Goal: Task Accomplishment & Management: Manage account settings

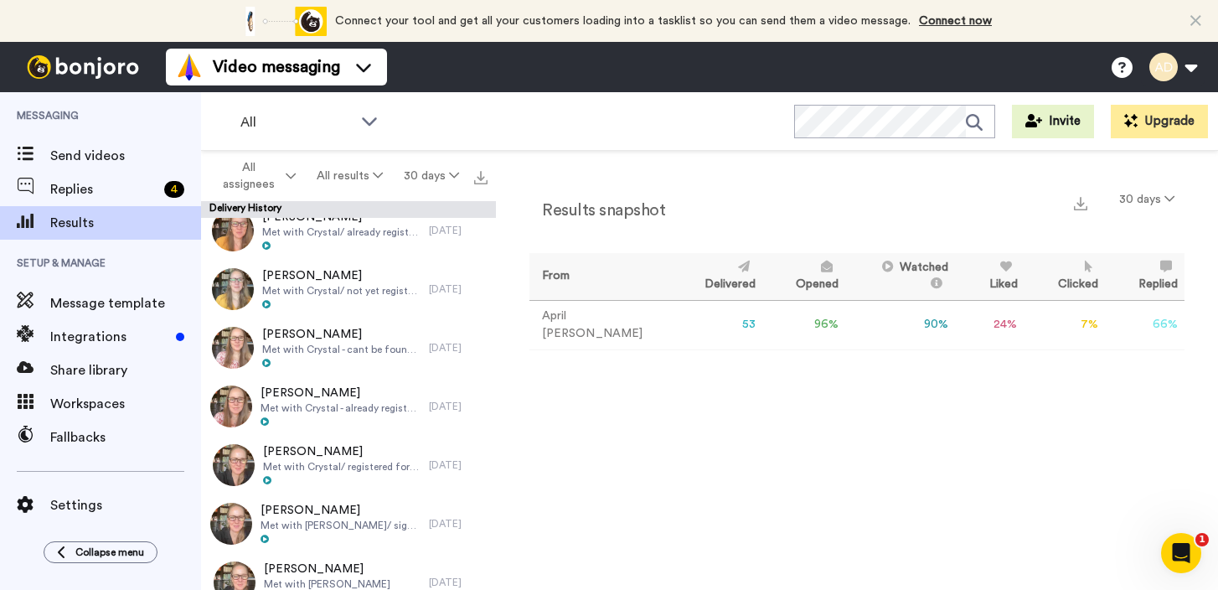
scroll to position [775, 0]
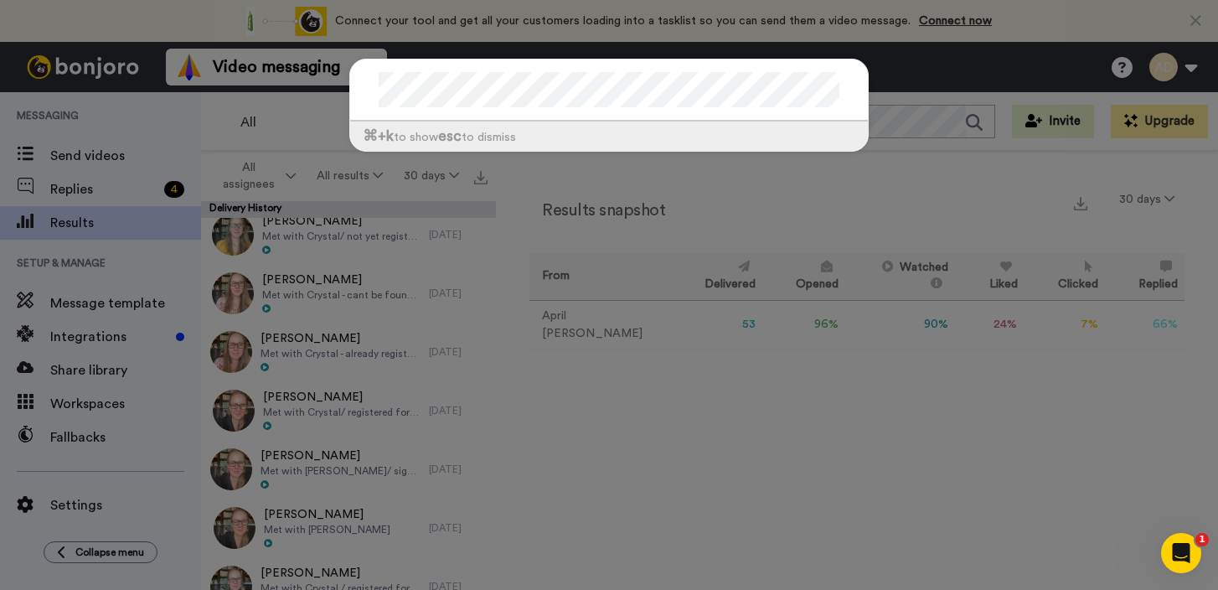
click at [881, 167] on div "⌘ +k to show esc to dismiss" at bounding box center [609, 295] width 1218 height 590
click at [837, 178] on div "⌘ +k to show esc to dismiss" at bounding box center [609, 113] width 553 height 143
click at [771, 213] on div "⌘ +k to show esc to dismiss" at bounding box center [609, 295] width 1218 height 590
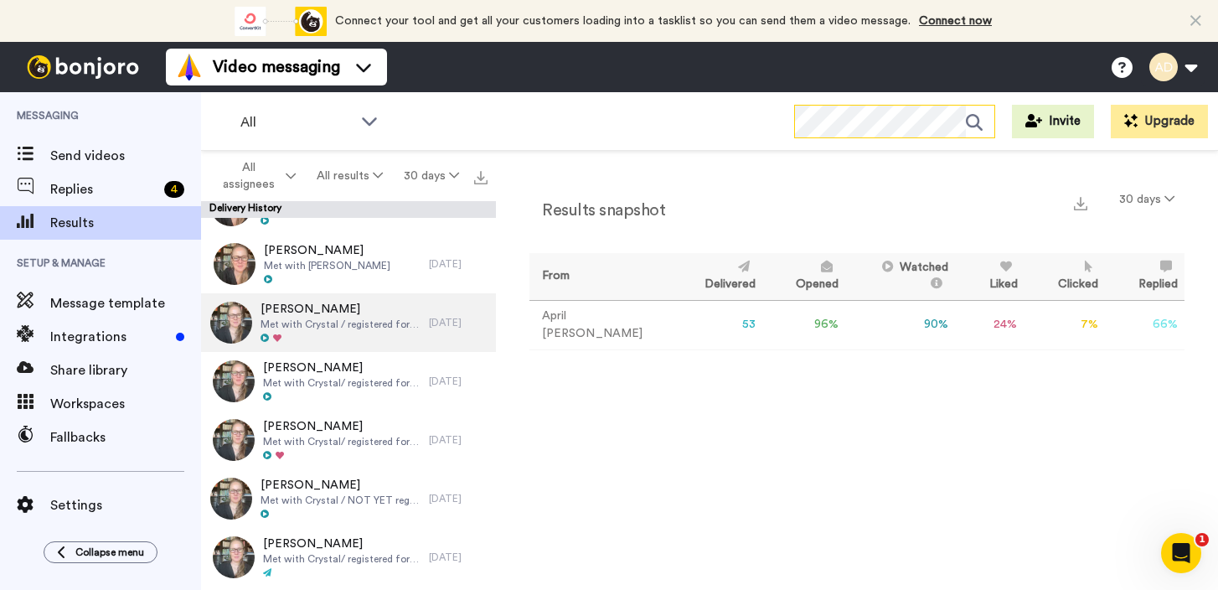
scroll to position [1157, 0]
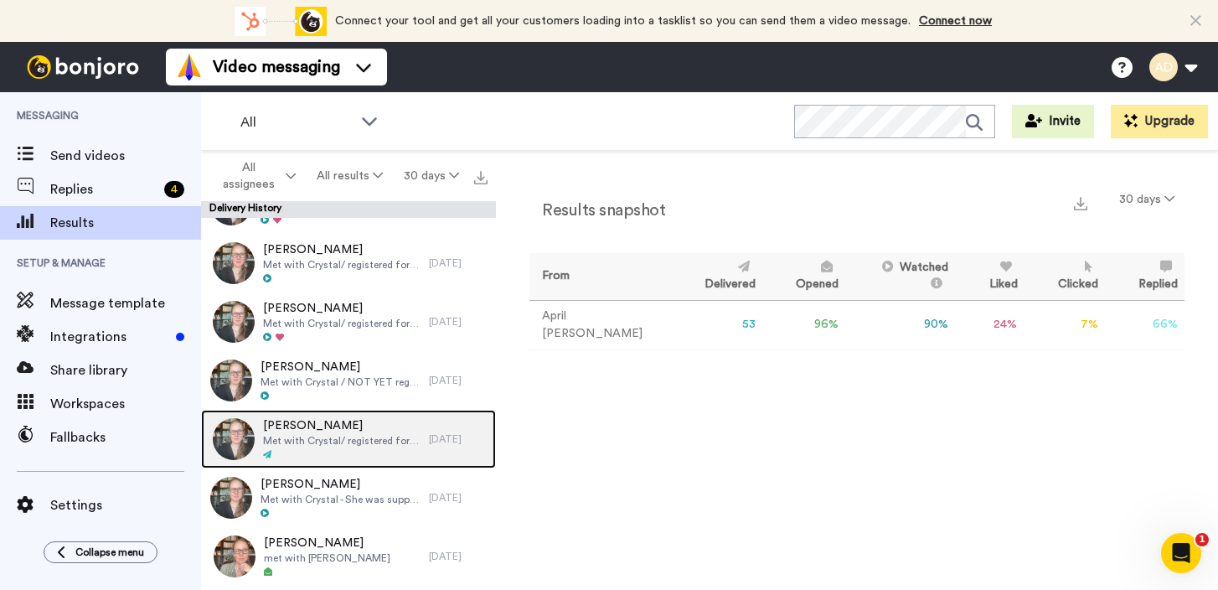
click at [349, 436] on span "Met with Crystal/ registered for August 23 2025 Webinar" at bounding box center [341, 440] width 157 height 13
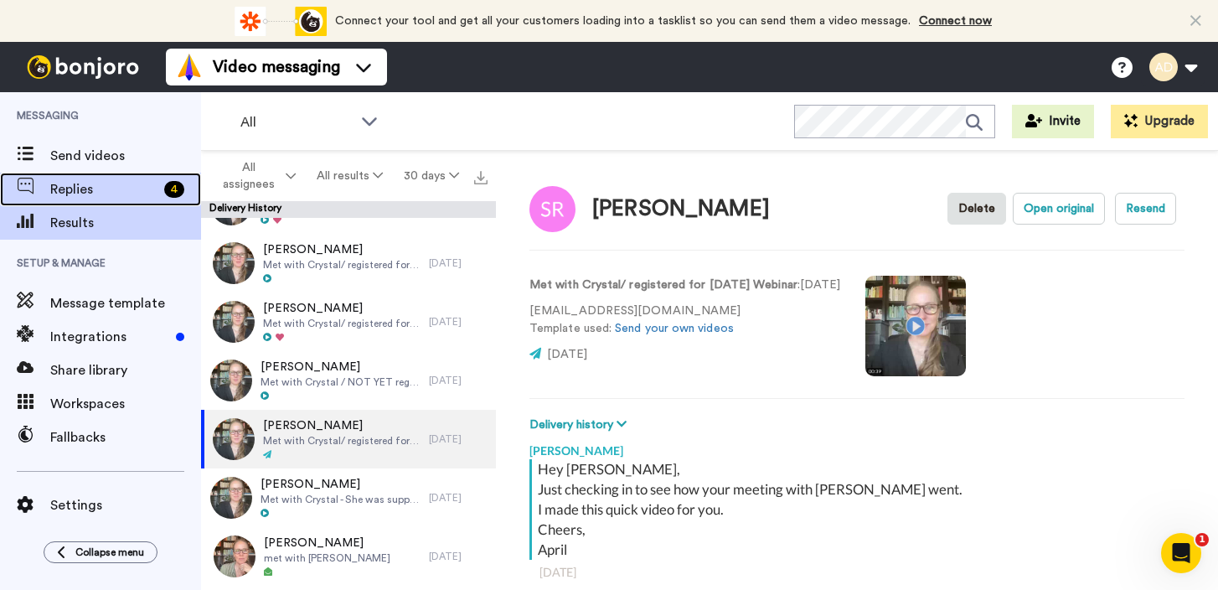
click at [91, 188] on span "Replies" at bounding box center [103, 189] width 107 height 20
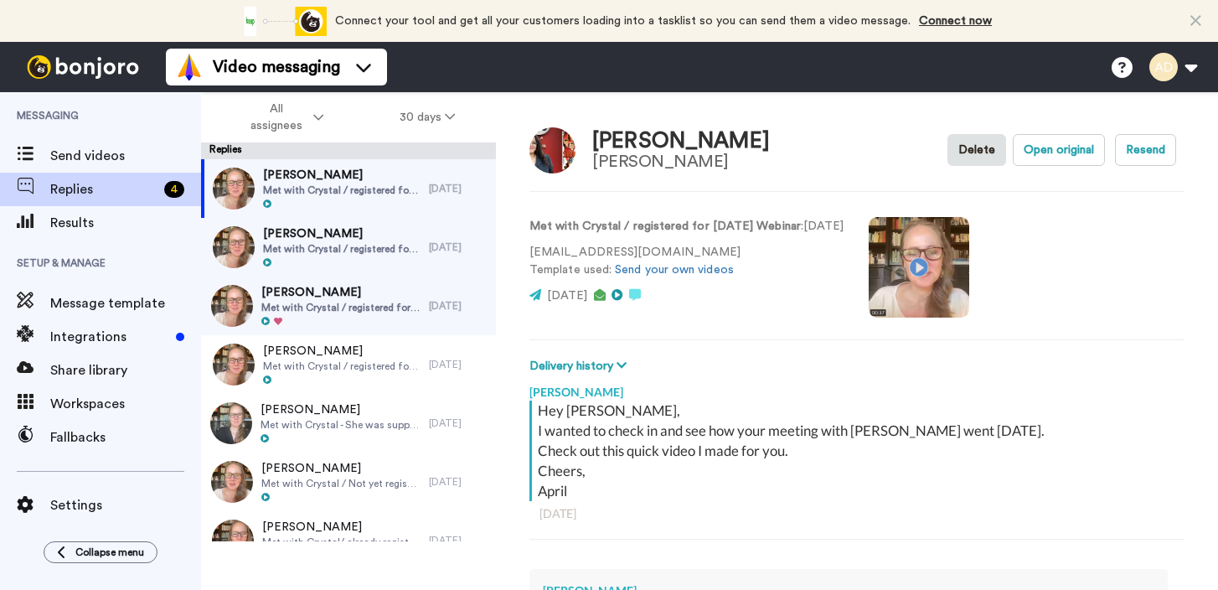
scroll to position [132, 0]
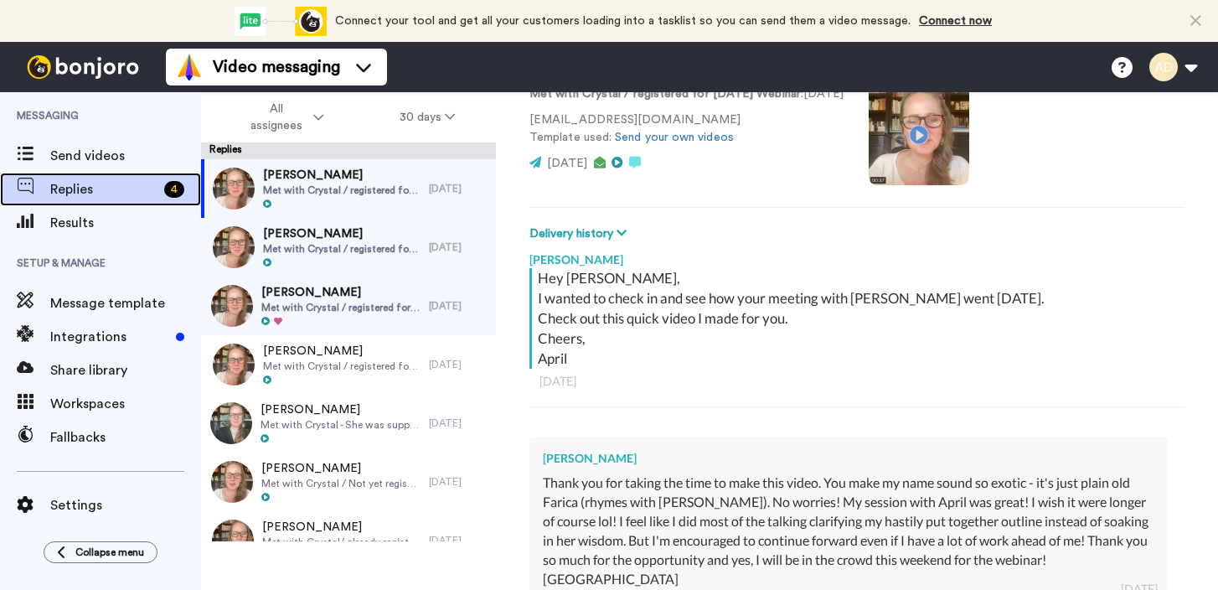
click at [91, 188] on span "Replies" at bounding box center [103, 189] width 107 height 20
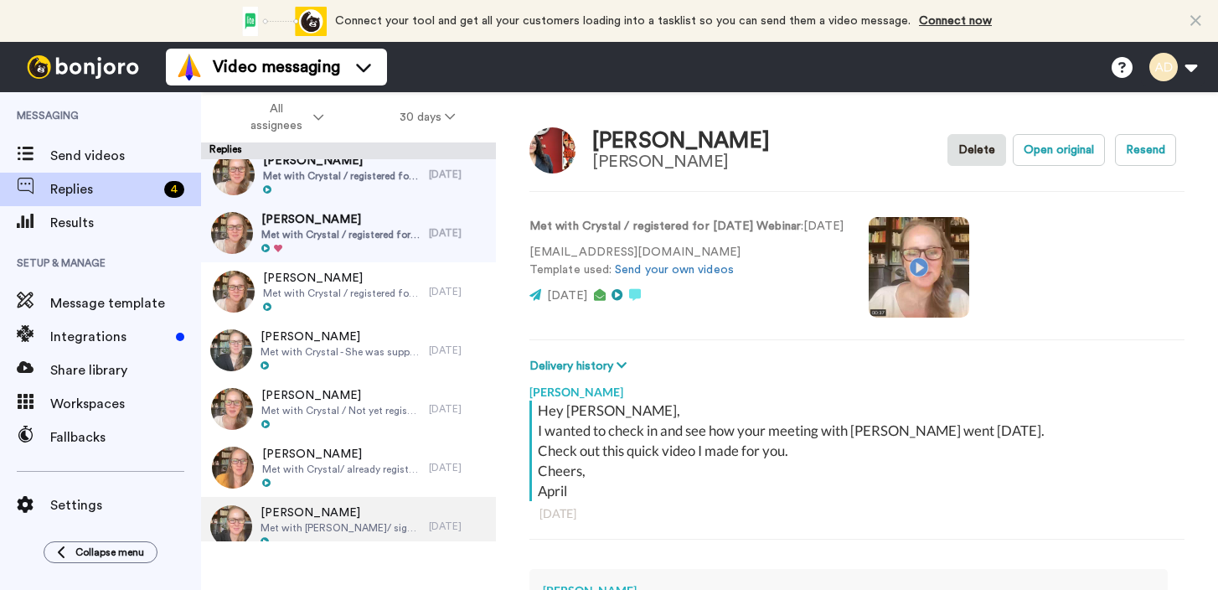
scroll to position [118, 0]
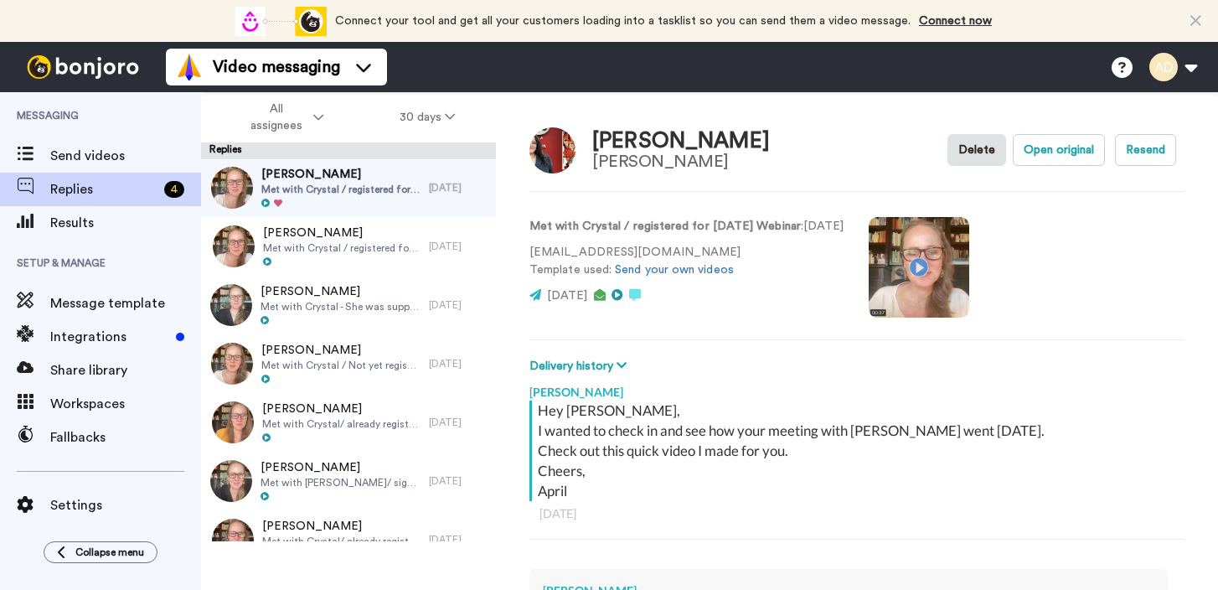
type textarea "x"
